Goal: Find specific page/section: Find specific page/section

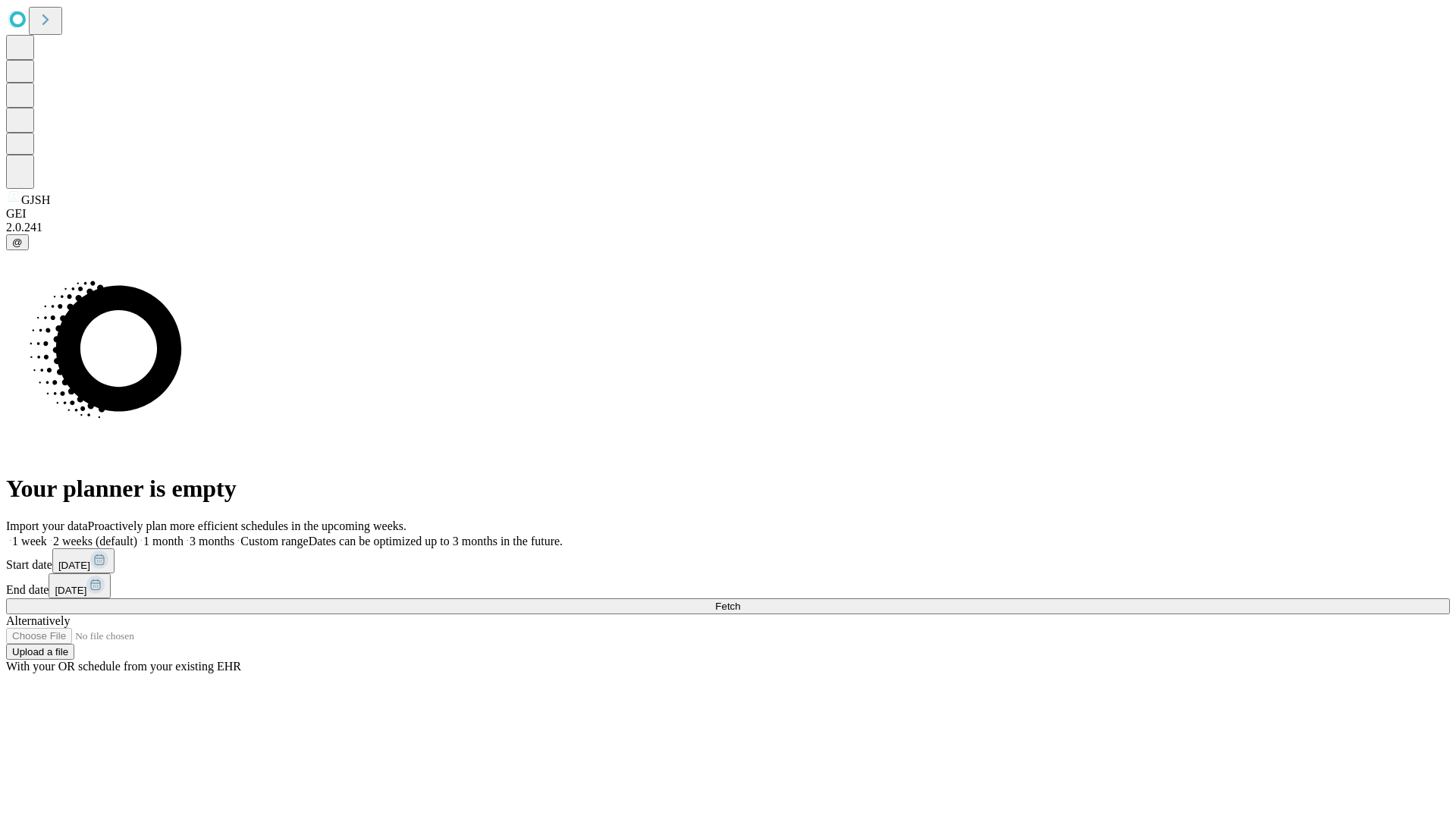
click at [740, 600] on span "Fetch" at bounding box center [727, 606] width 25 height 12
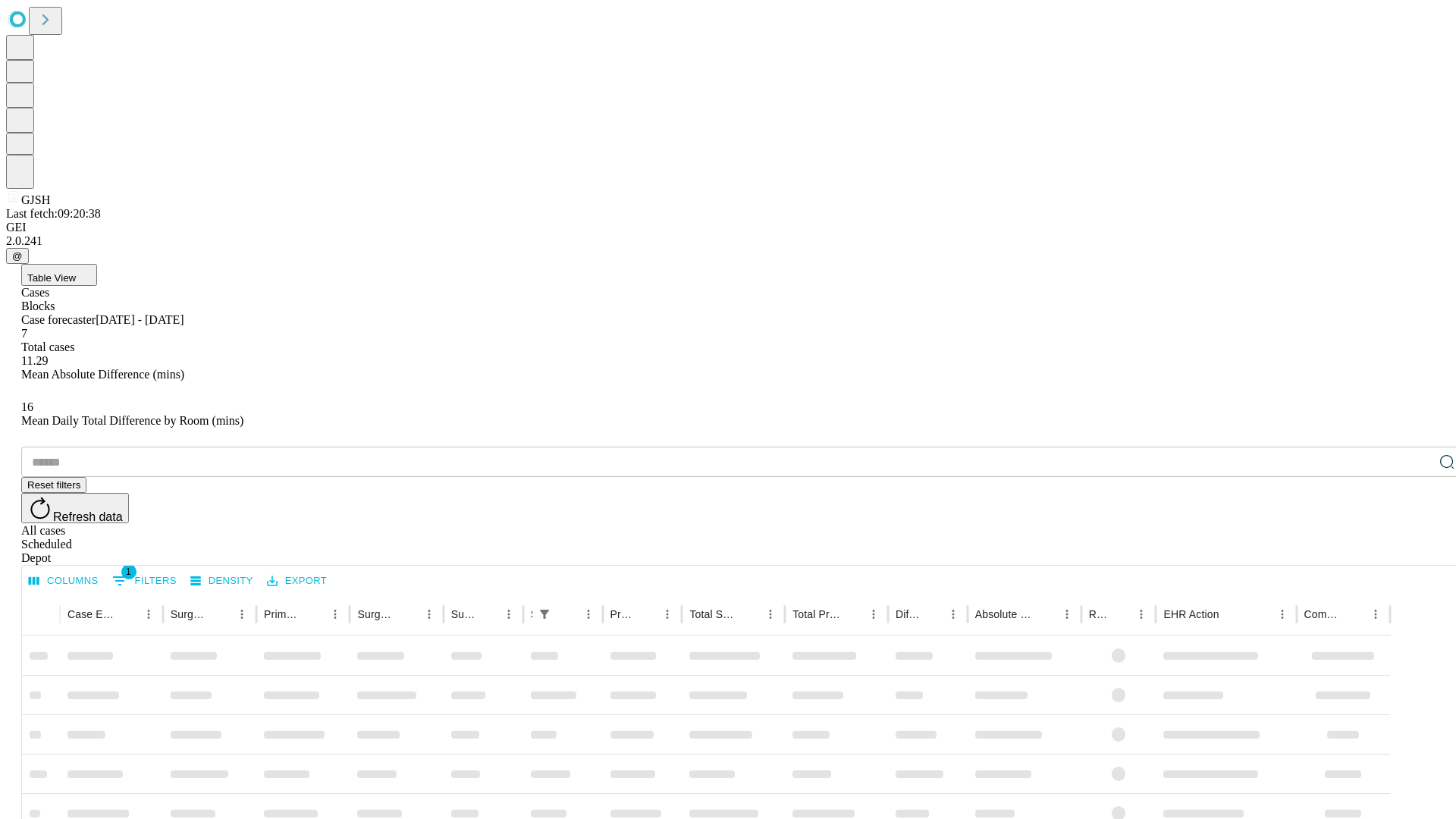
click at [76, 272] on span "Table View" at bounding box center [51, 278] width 48 height 12
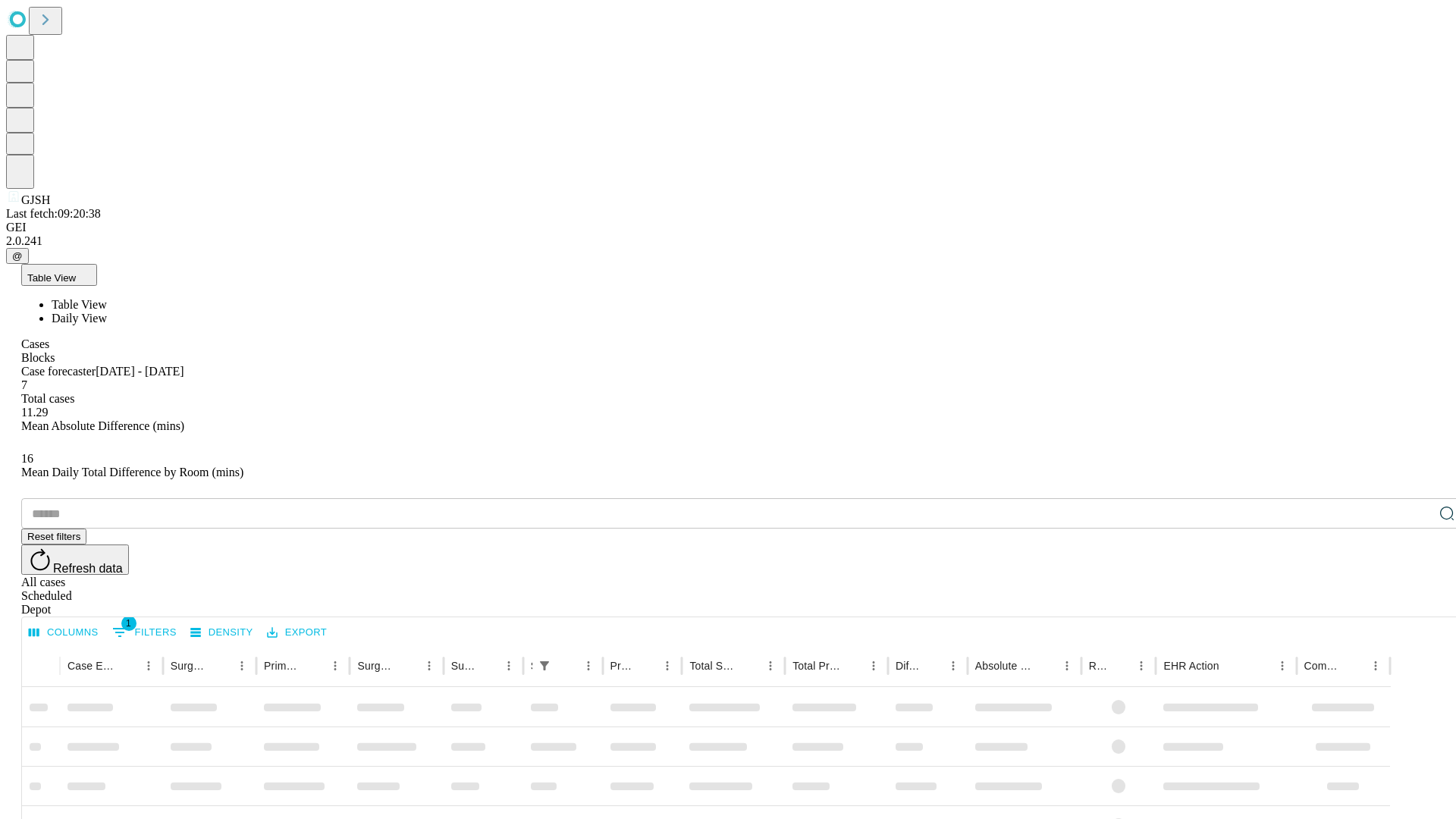
click at [107, 311] on span "Daily View" at bounding box center [79, 318] width 55 height 13
